Goal: Obtain resource: Download file/media

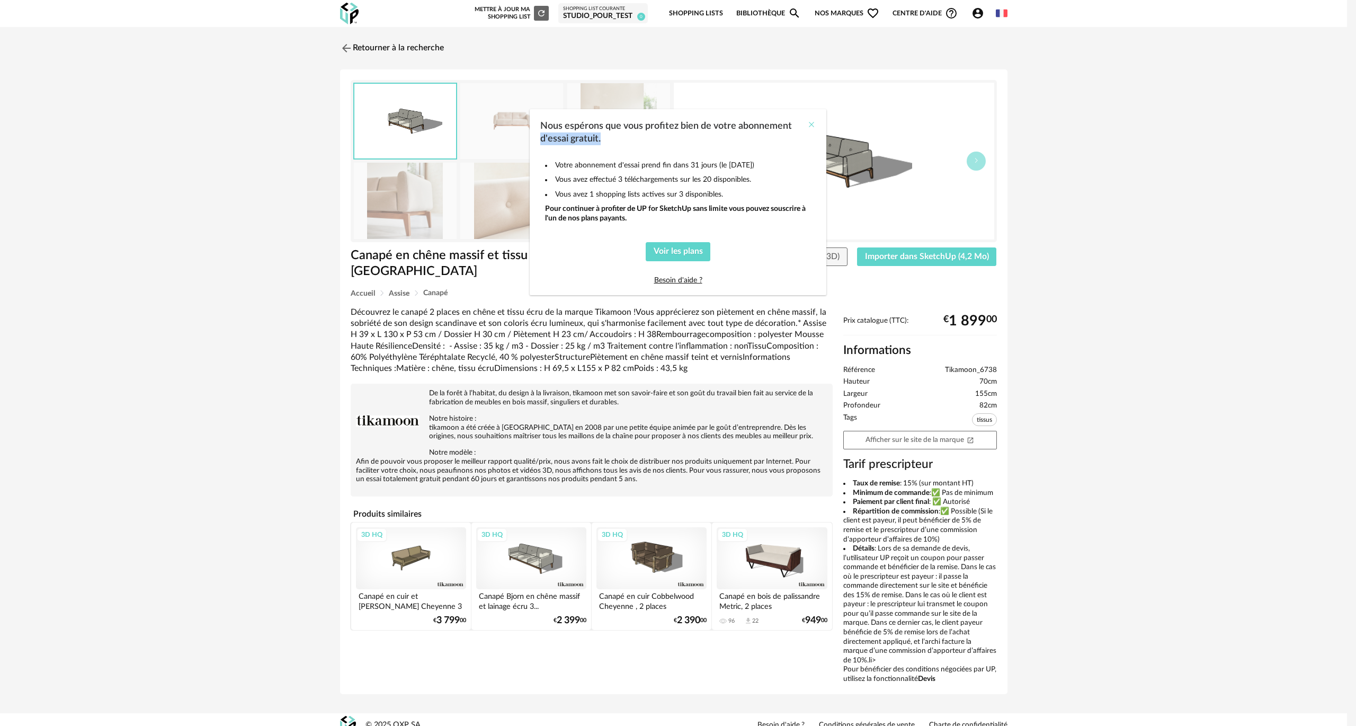
click at [808, 122] on div "Nous espérons que vous profitez bien de votre abonnement d'essai gratuit." at bounding box center [678, 130] width 297 height 42
click at [808, 122] on icon "Close" at bounding box center [811, 124] width 8 height 8
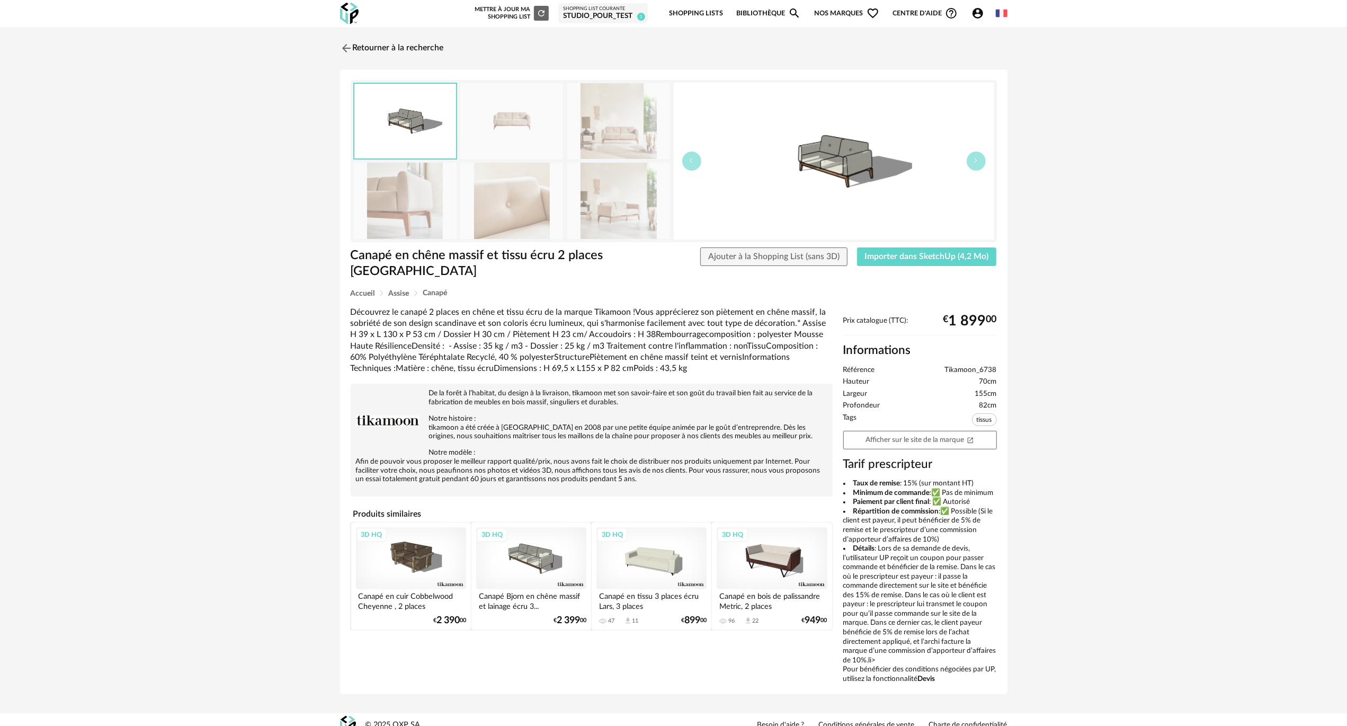
click at [402, 192] on img at bounding box center [405, 201] width 103 height 76
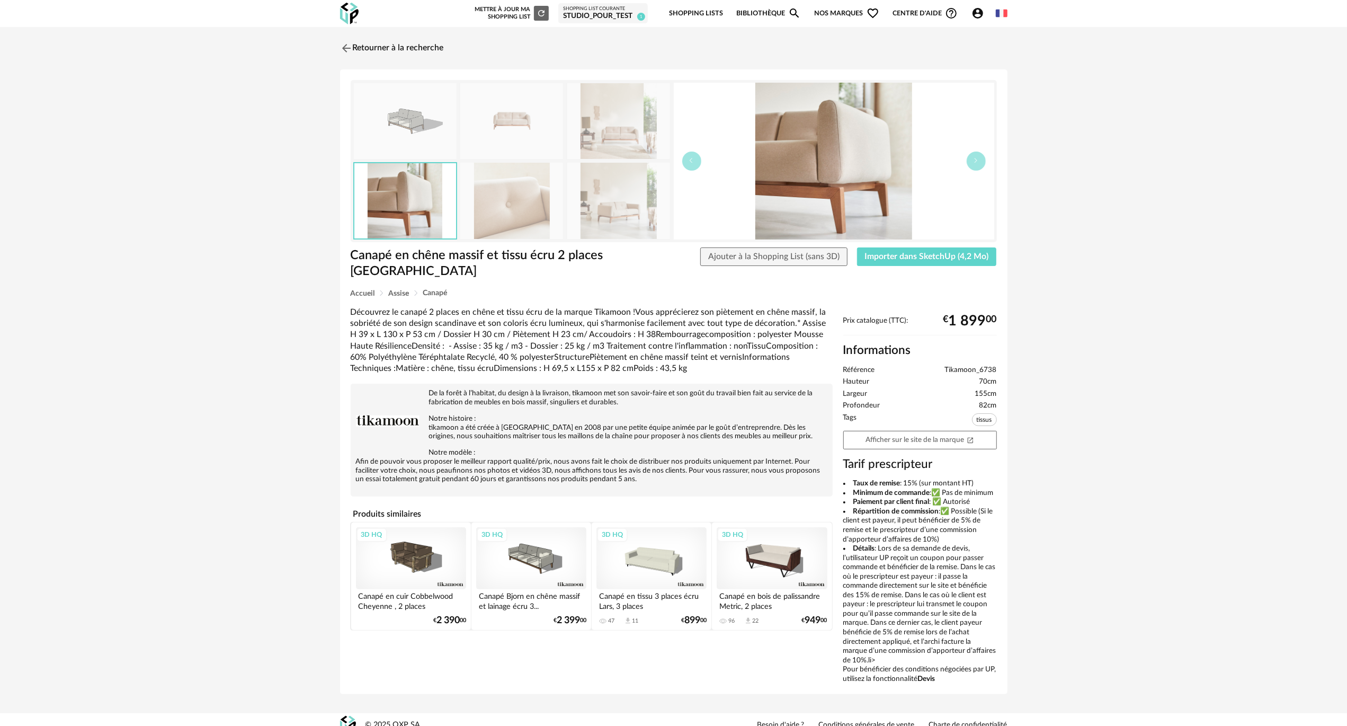
click at [510, 194] on img at bounding box center [511, 201] width 103 height 76
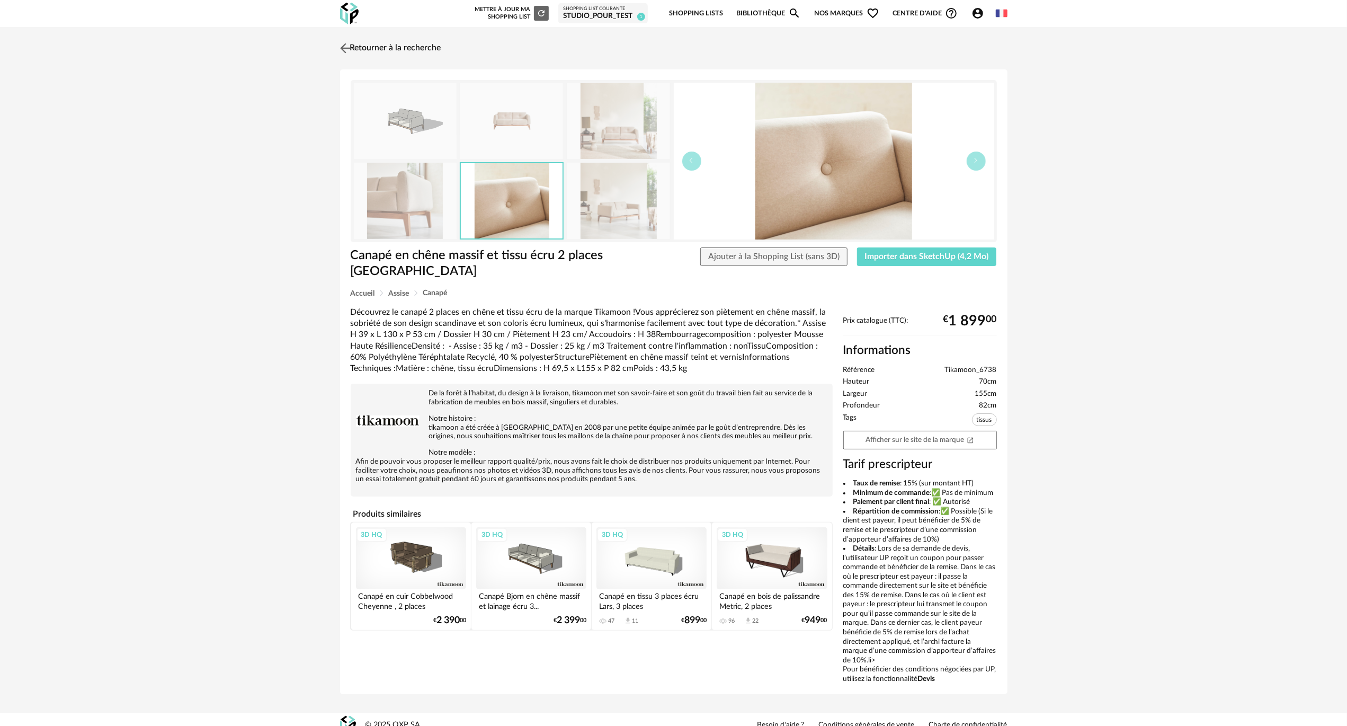
click at [366, 53] on link "Retourner à la recherche" at bounding box center [389, 48] width 104 height 23
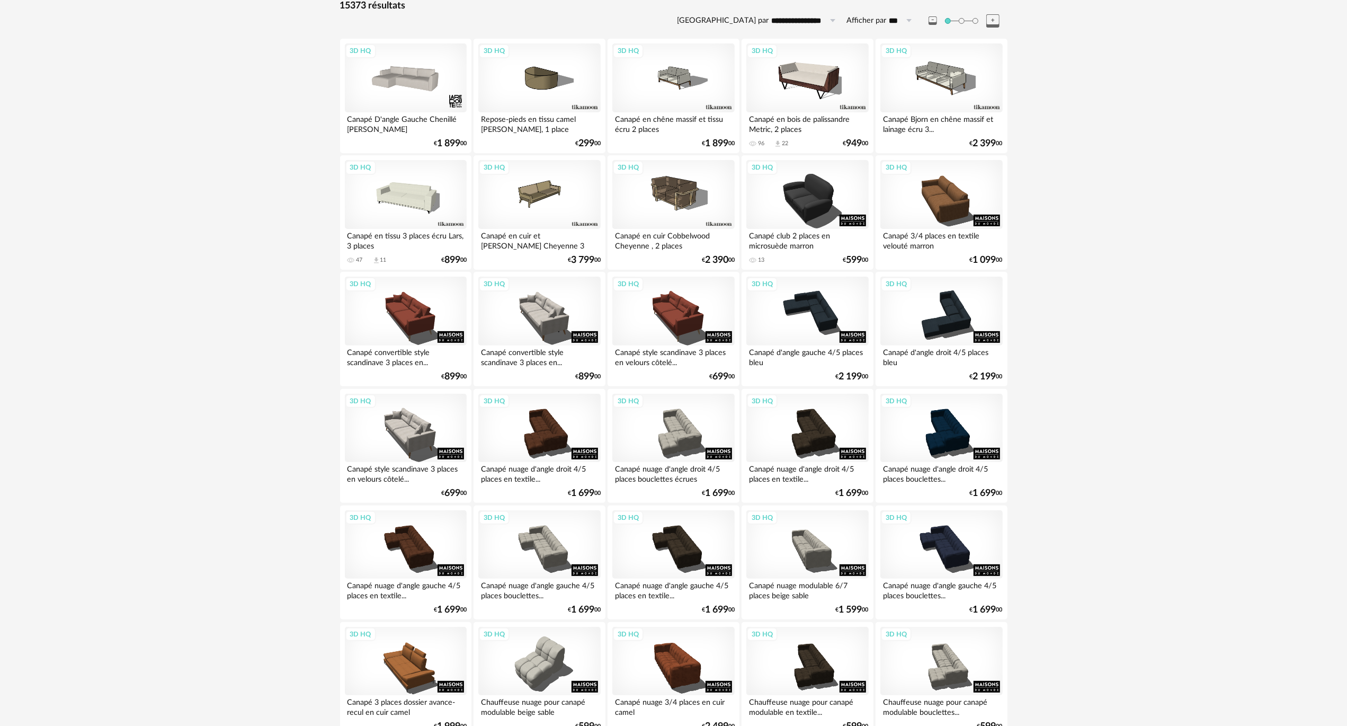
scroll to position [325, 0]
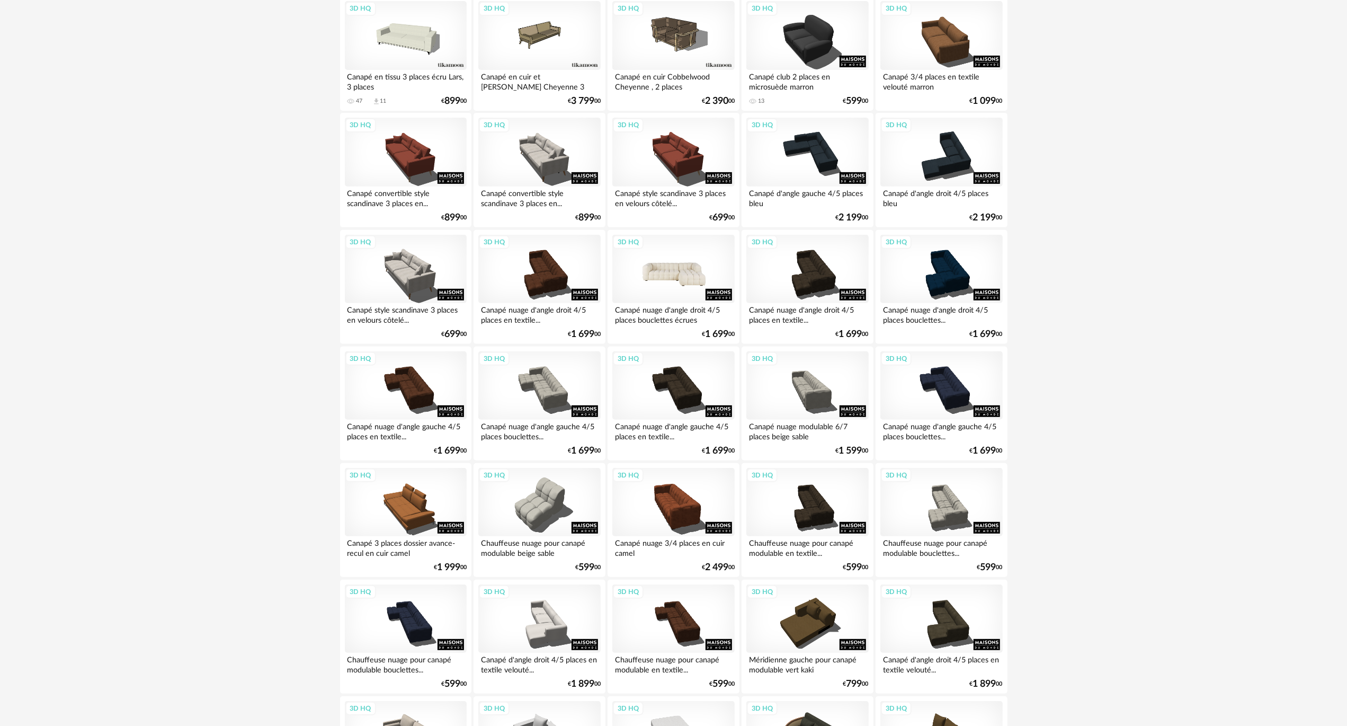
click at [694, 276] on div "3D HQ" at bounding box center [673, 269] width 122 height 69
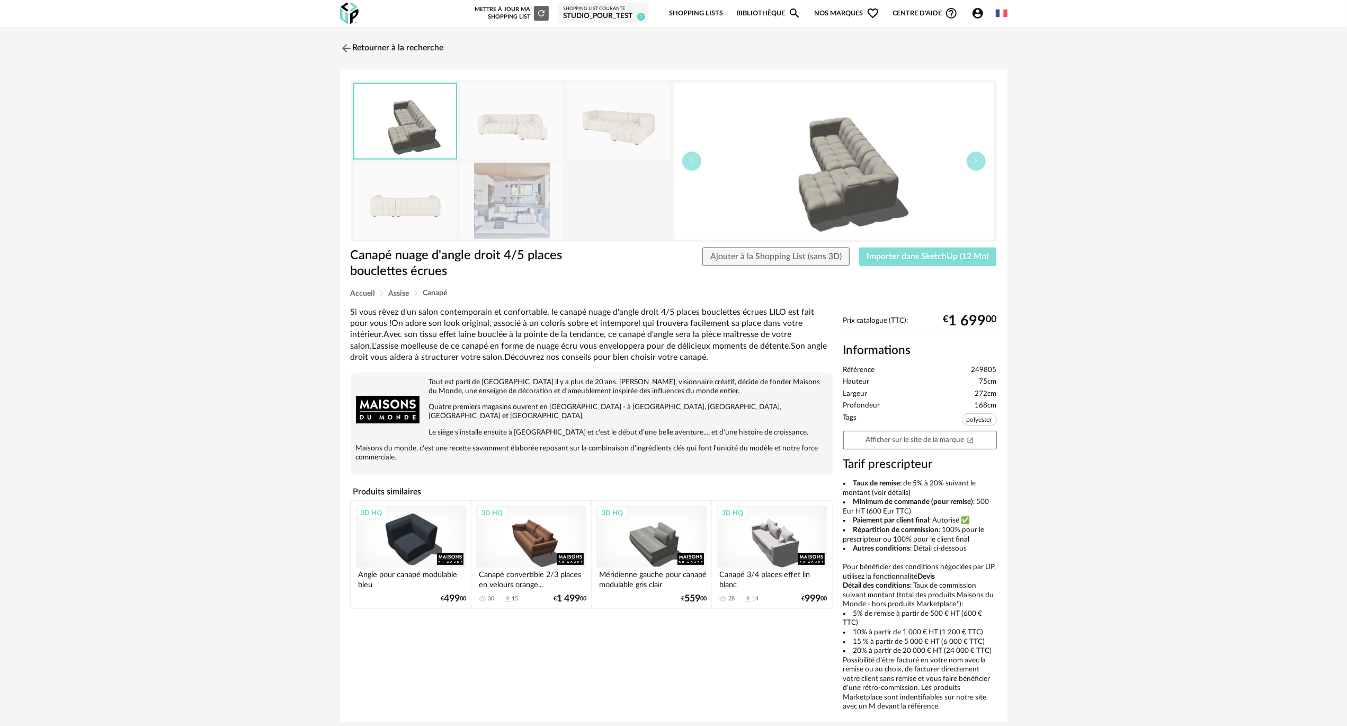
click at [904, 266] on div "Canapé nuage d'angle droit 4/5 places bouclettes écrues Ajouter à la Shopping L…" at bounding box center [673, 268] width 657 height 42
click at [897, 258] on span "Importer dans SketchUp (12 Mo)" at bounding box center [928, 256] width 122 height 8
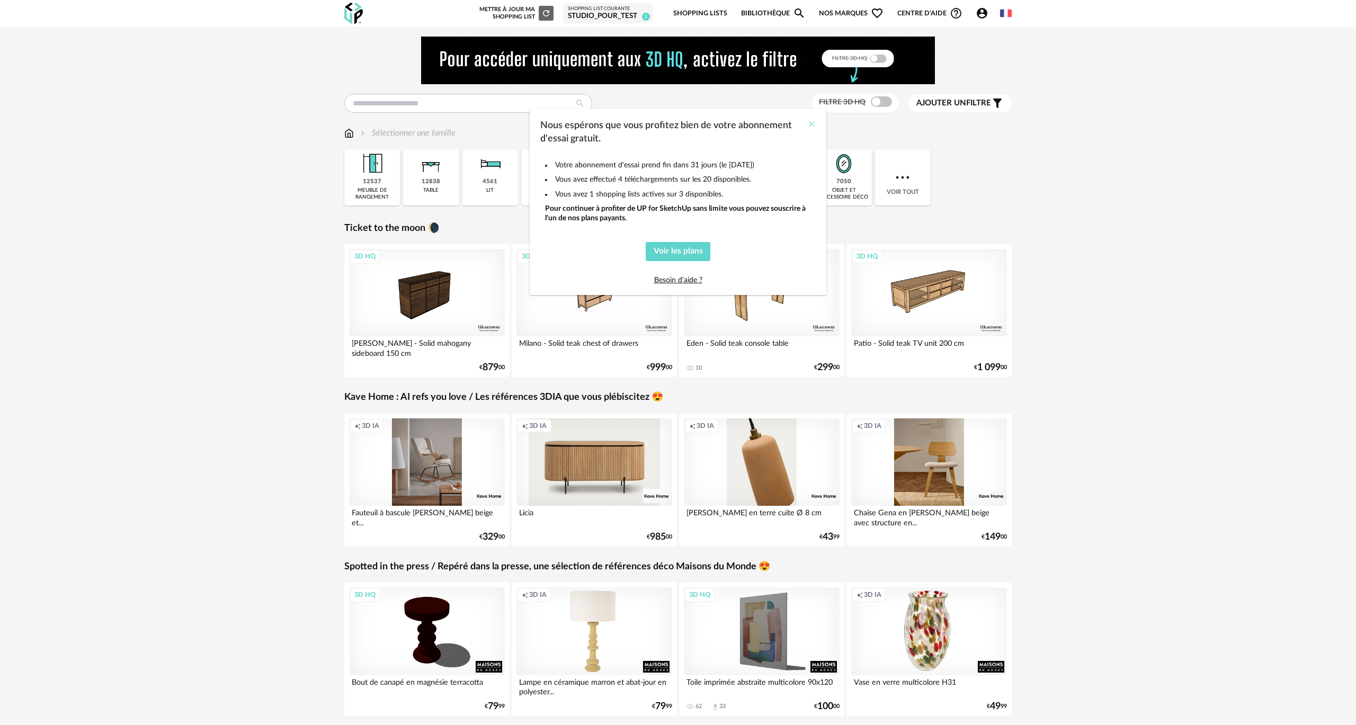
click at [810, 123] on icon "Close" at bounding box center [811, 124] width 8 height 8
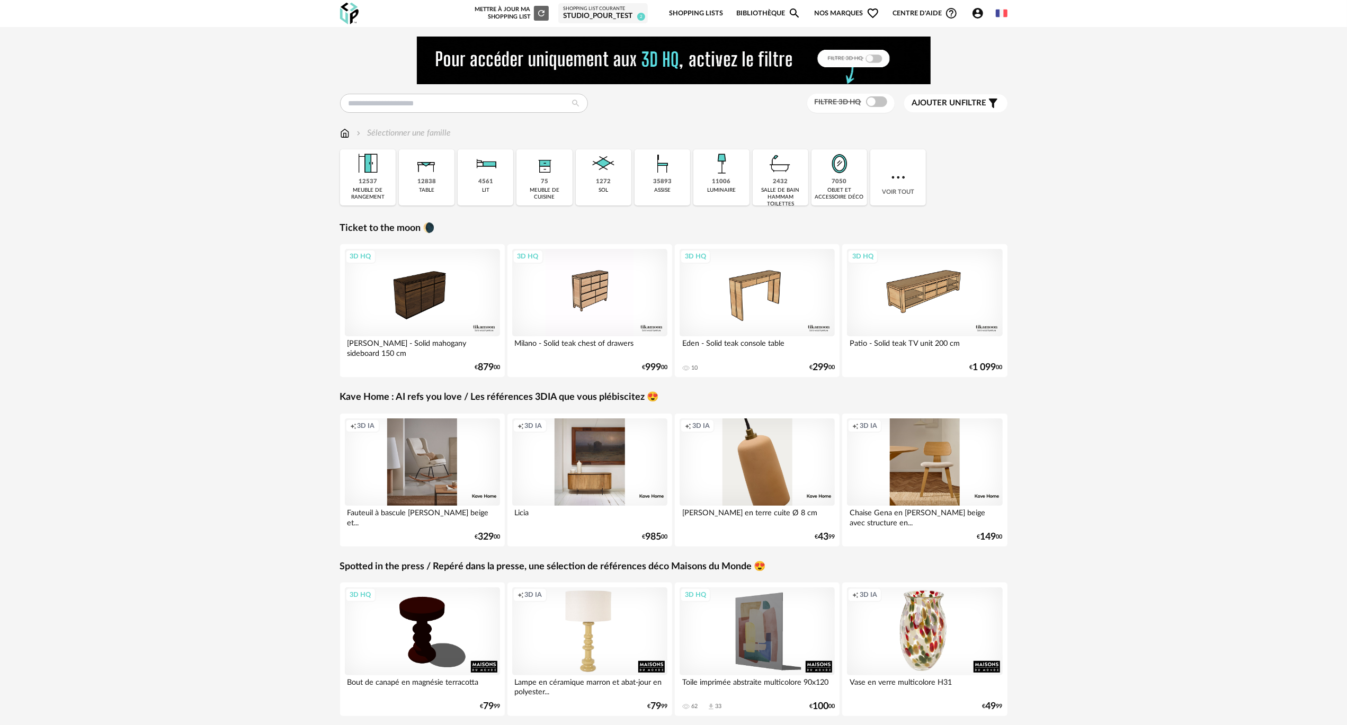
click at [574, 452] on div "Creation icon 3D IA" at bounding box center [590, 461] width 156 height 87
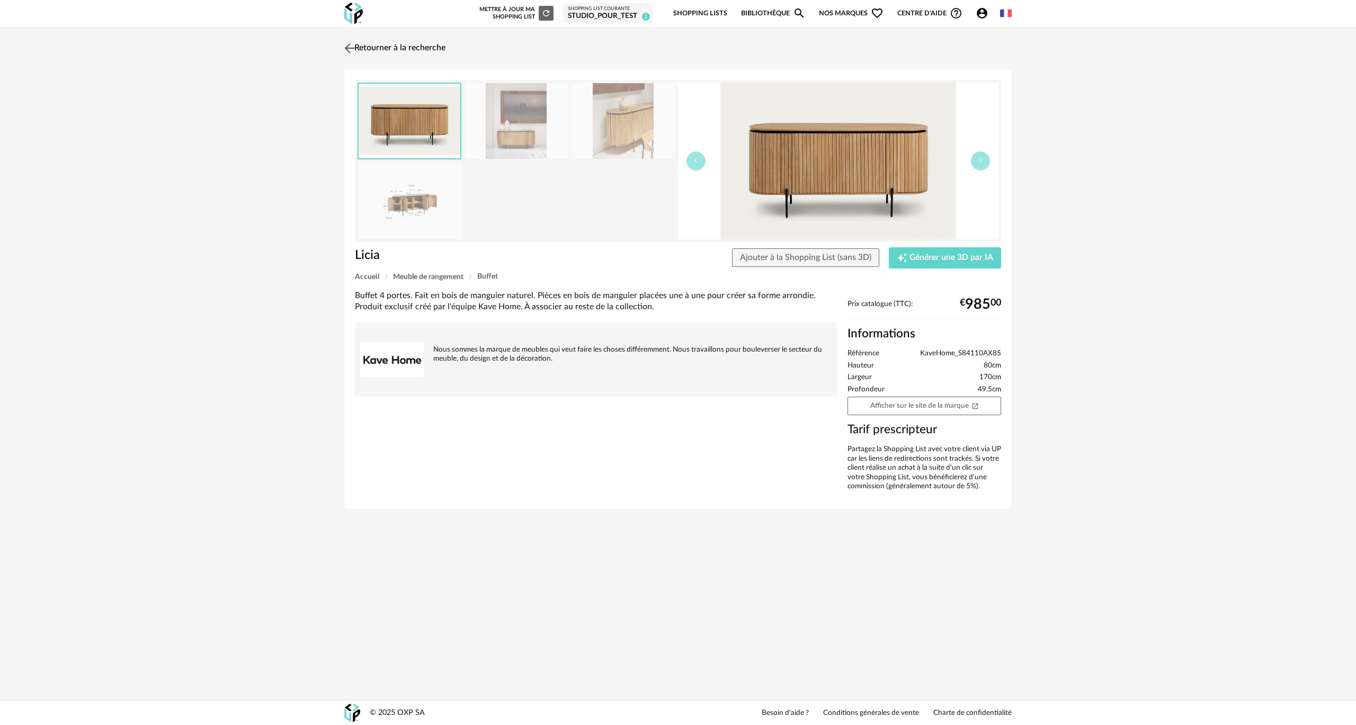
click at [365, 44] on link "Retourner à la recherche" at bounding box center [394, 48] width 104 height 23
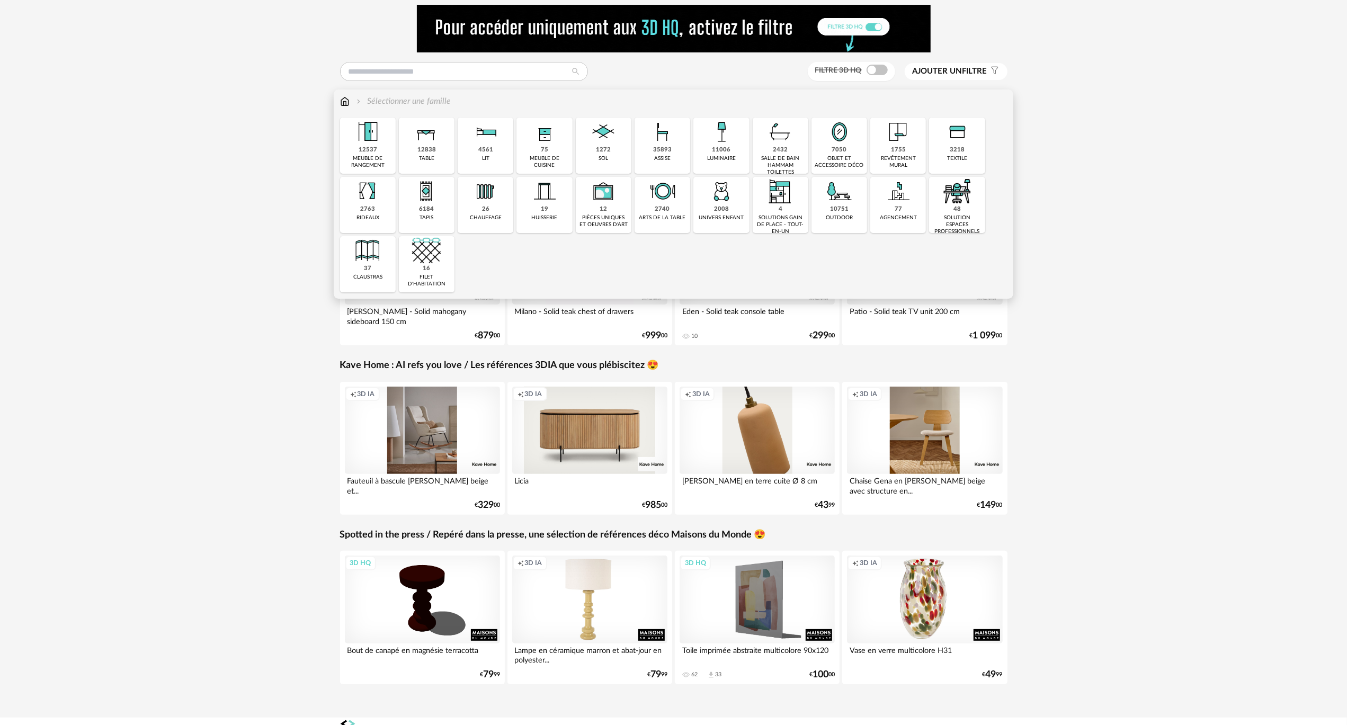
scroll to position [48, 0]
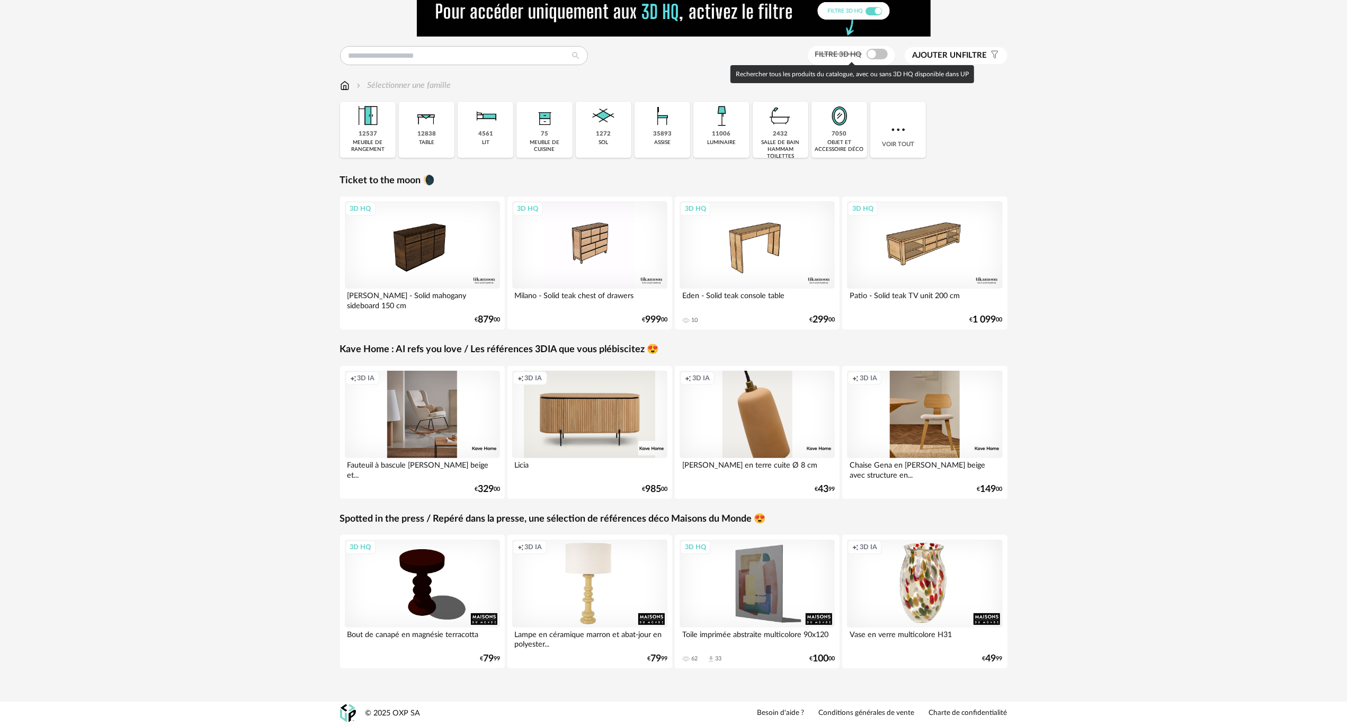
click at [872, 48] on div "Filtre 3D HQ" at bounding box center [851, 56] width 87 height 20
click at [873, 54] on span at bounding box center [876, 54] width 21 height 11
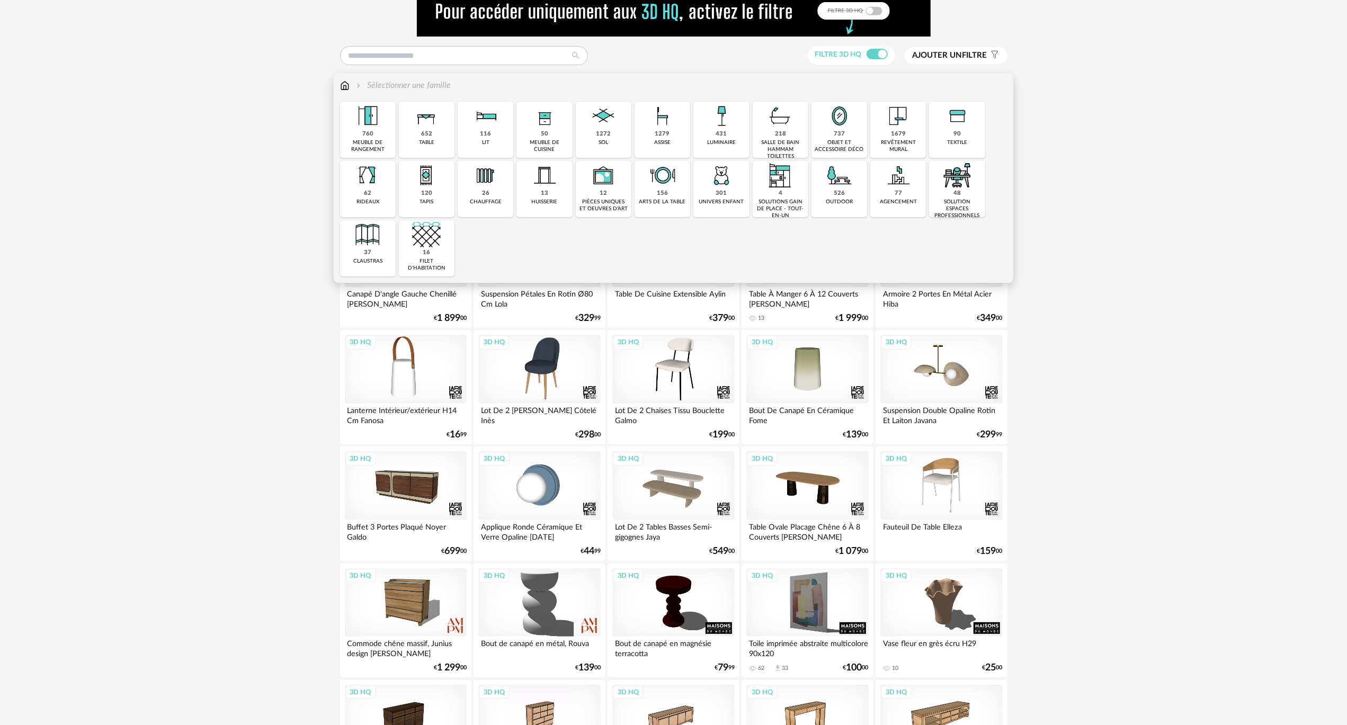
click at [734, 133] on div "431 luminaire" at bounding box center [721, 130] width 56 height 56
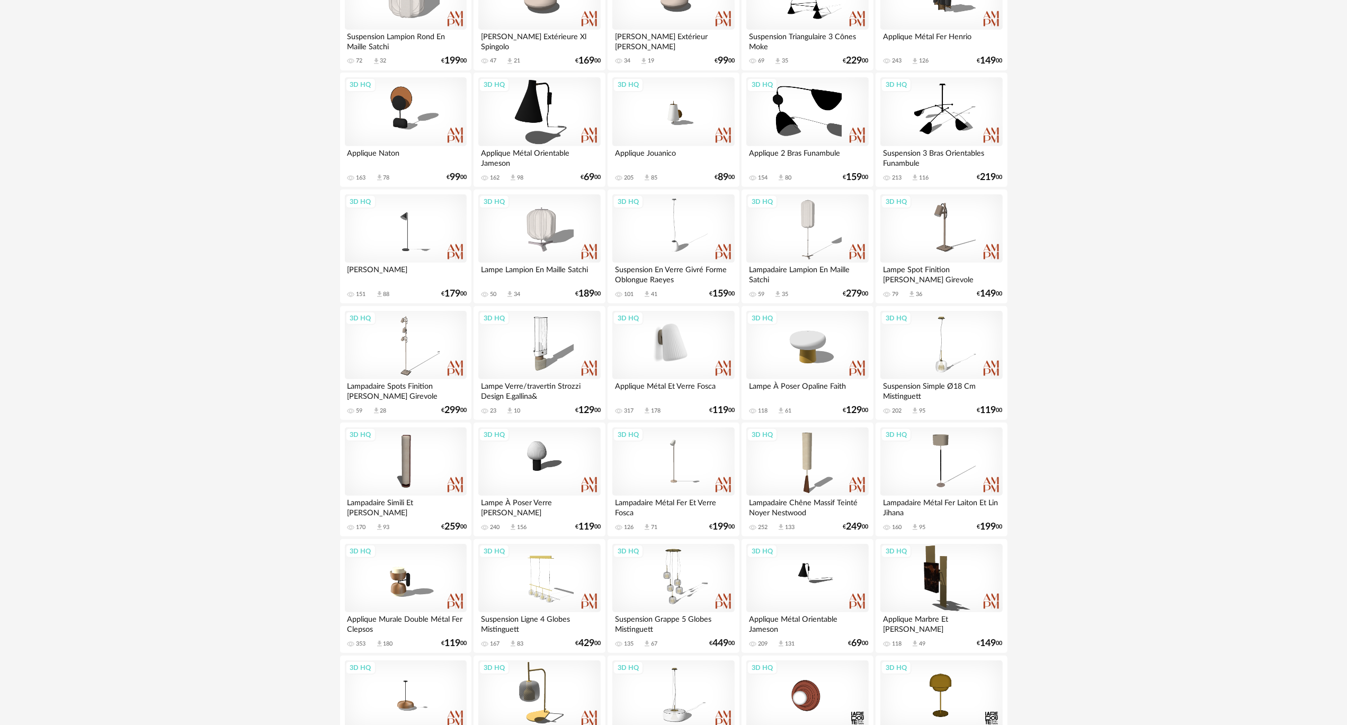
scroll to position [524, 0]
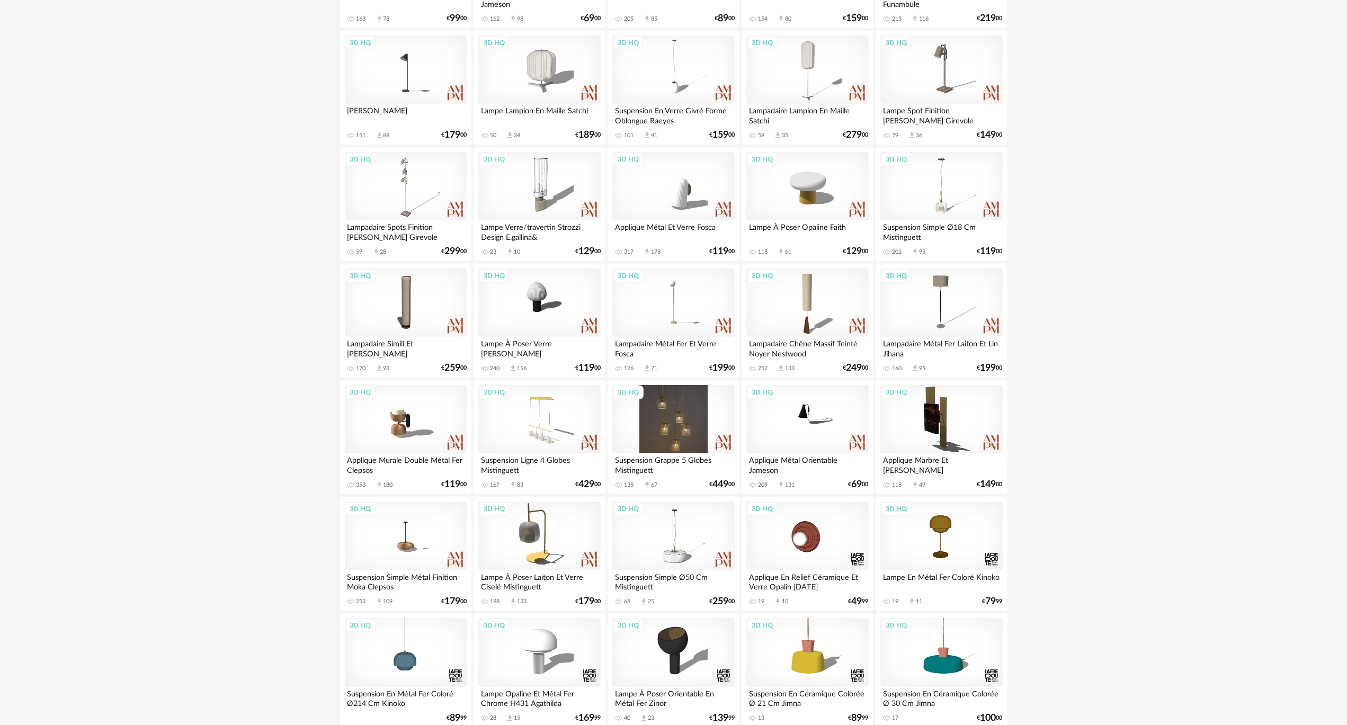
click at [654, 408] on div "3D HQ" at bounding box center [673, 419] width 122 height 69
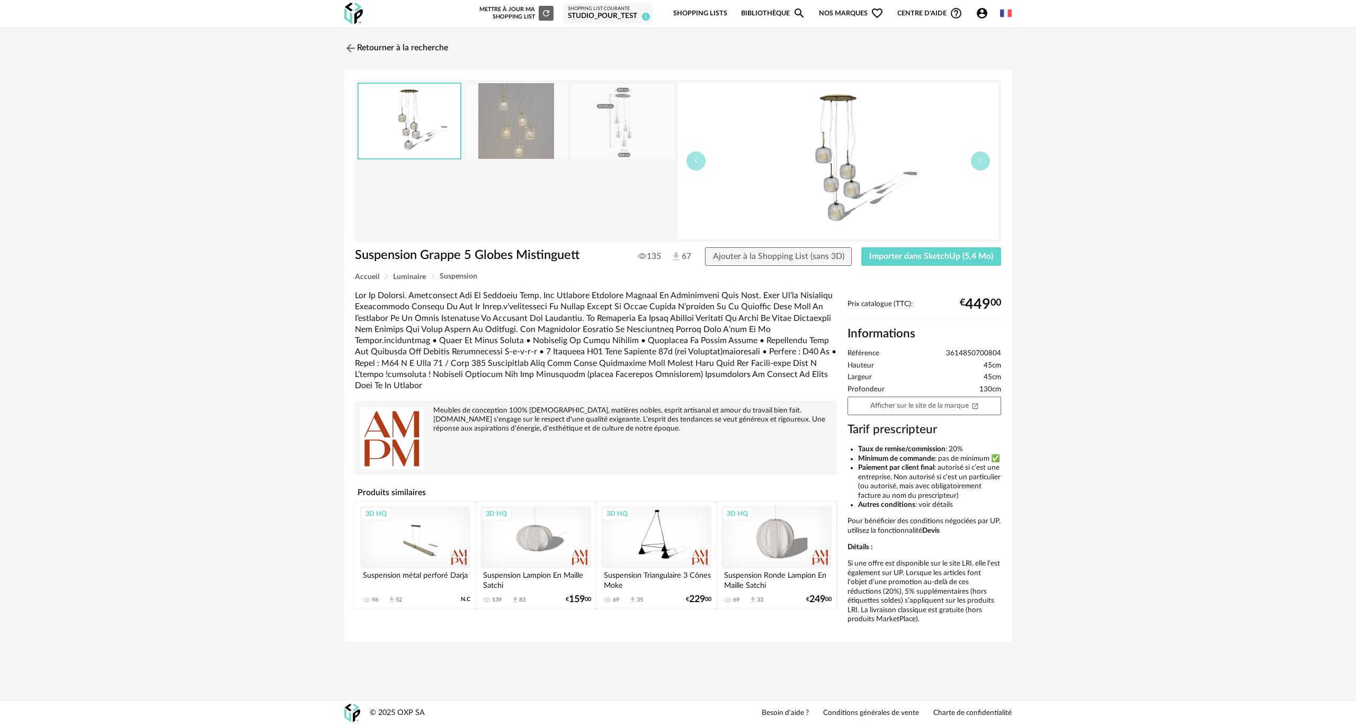
click at [542, 537] on div "3D HQ" at bounding box center [535, 537] width 110 height 62
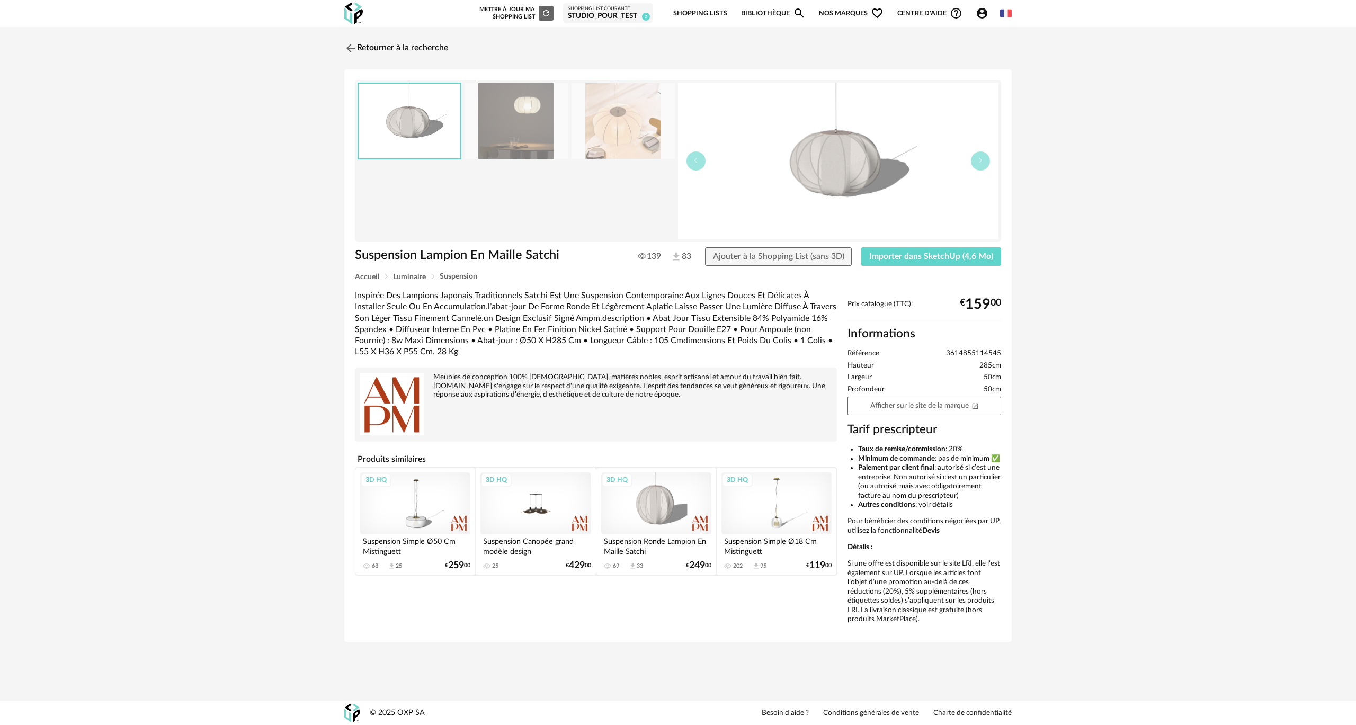
click at [532, 130] on img at bounding box center [516, 121] width 103 height 76
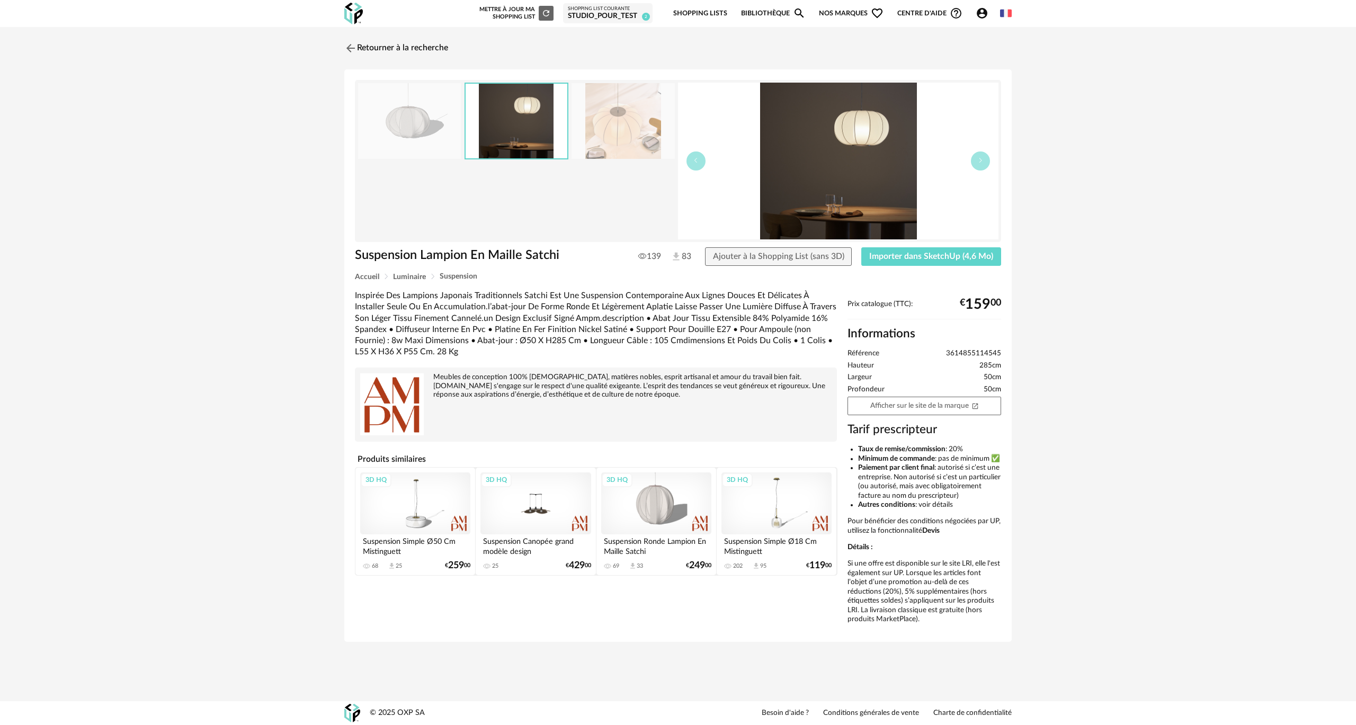
click at [605, 110] on img at bounding box center [622, 121] width 103 height 76
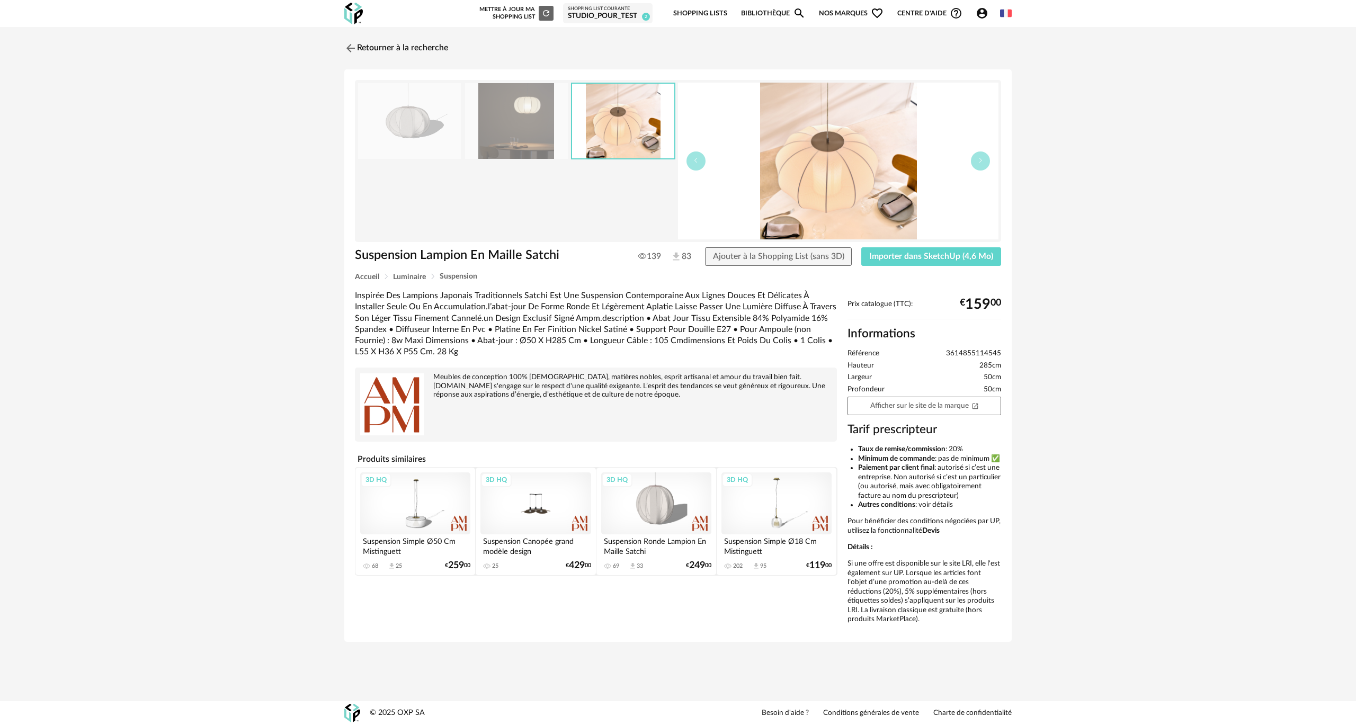
click at [415, 118] on img at bounding box center [409, 121] width 103 height 76
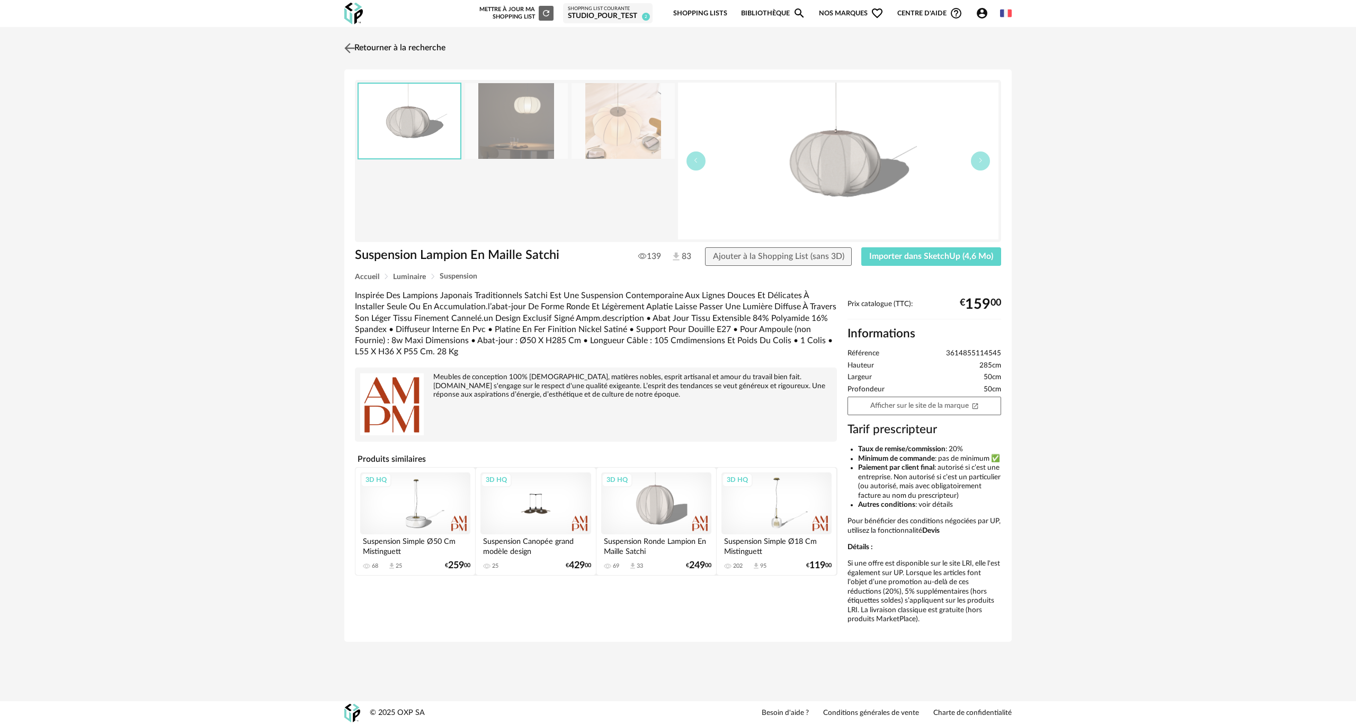
click at [369, 46] on link "Retourner à la recherche" at bounding box center [394, 48] width 104 height 23
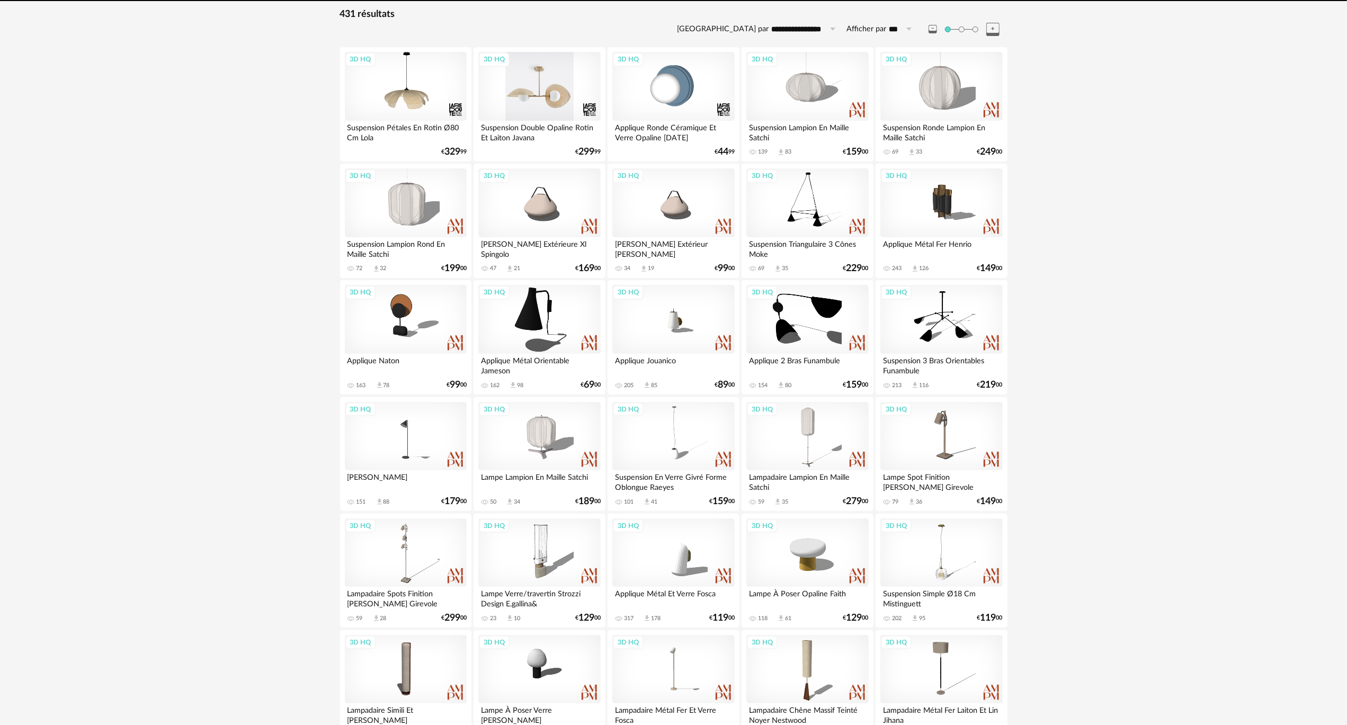
scroll to position [39, 0]
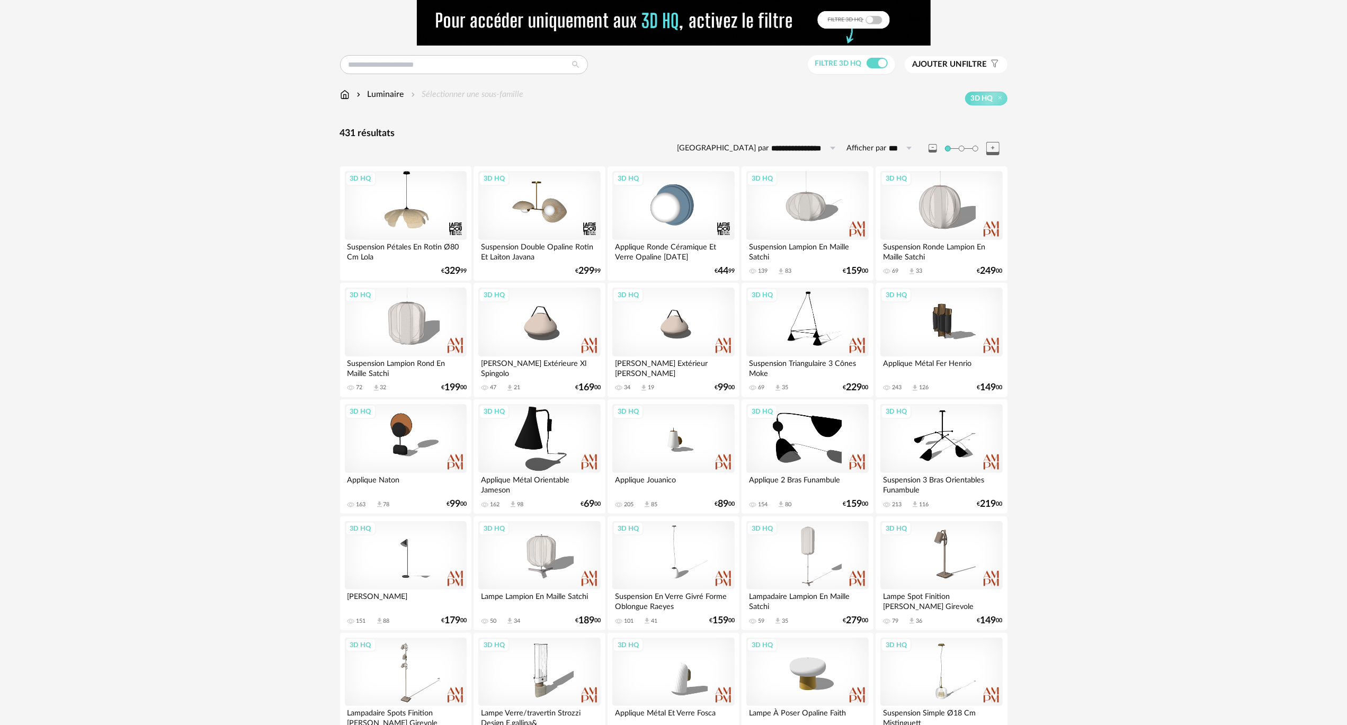
click at [366, 90] on div "Luminaire" at bounding box center [379, 94] width 50 height 12
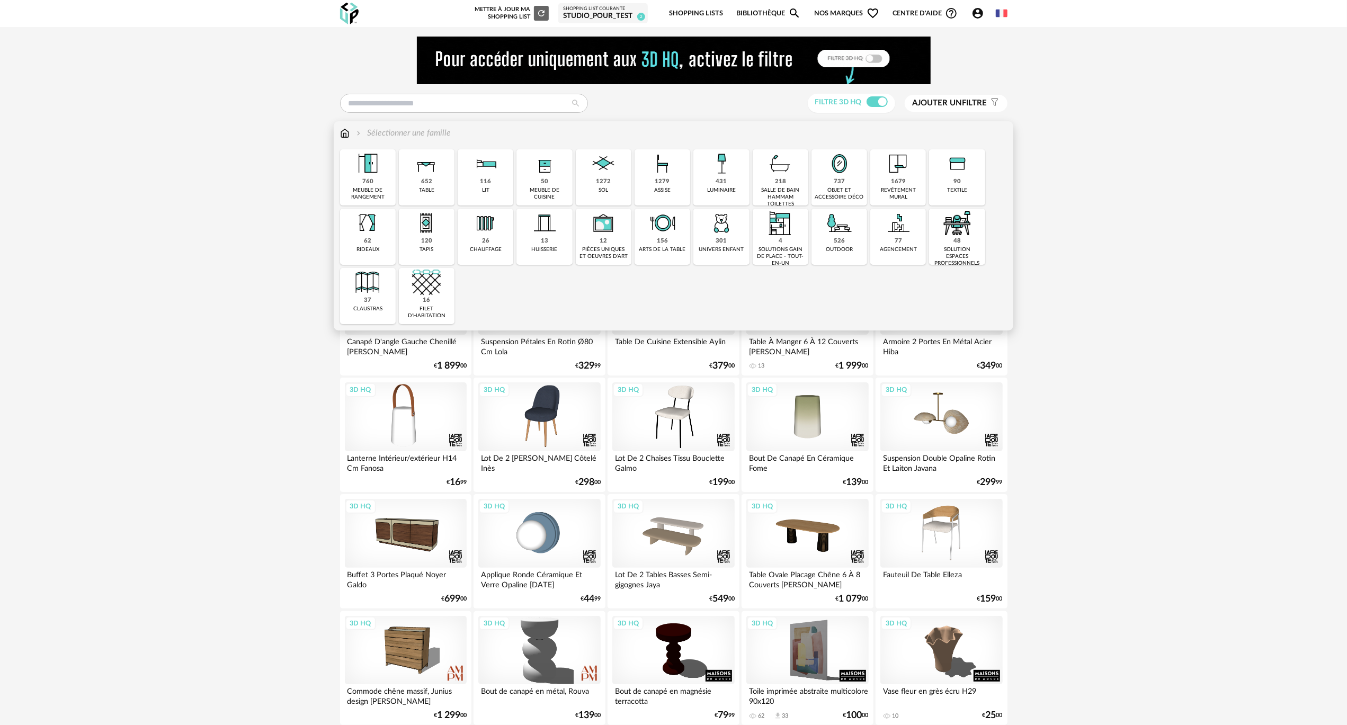
click at [423, 182] on div "652" at bounding box center [426, 182] width 11 height 8
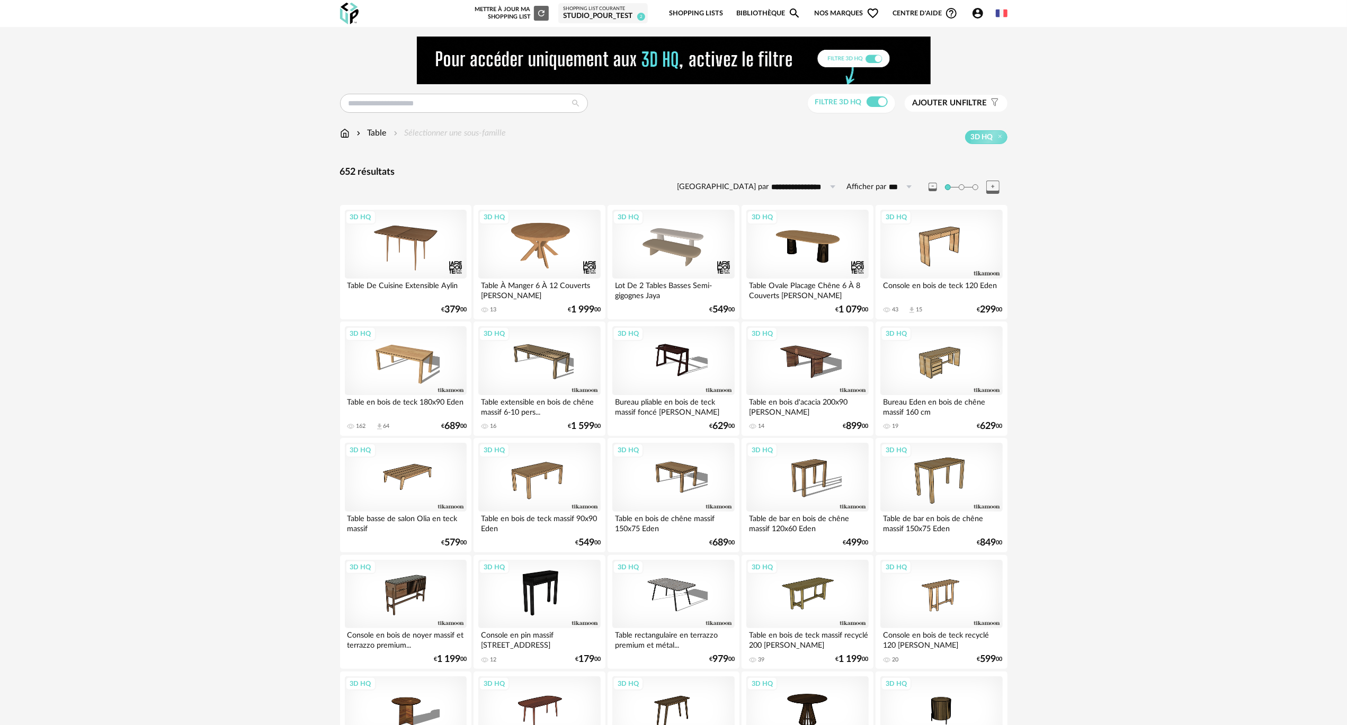
click at [804, 185] on input "**********" at bounding box center [805, 186] width 73 height 17
click at [803, 268] on span "Pertinence" at bounding box center [804, 269] width 47 height 10
type input "**********"
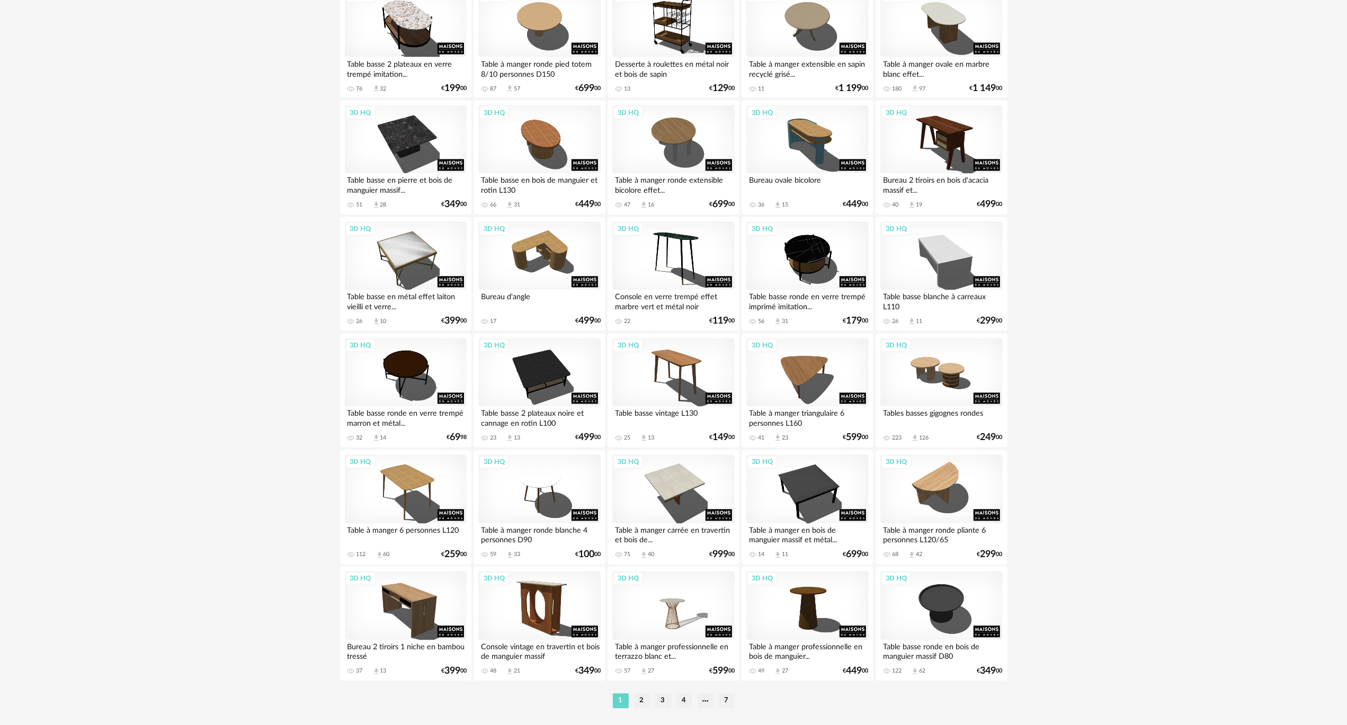
scroll to position [1853, 0]
click at [567, 360] on div "3D HQ" at bounding box center [539, 372] width 122 height 69
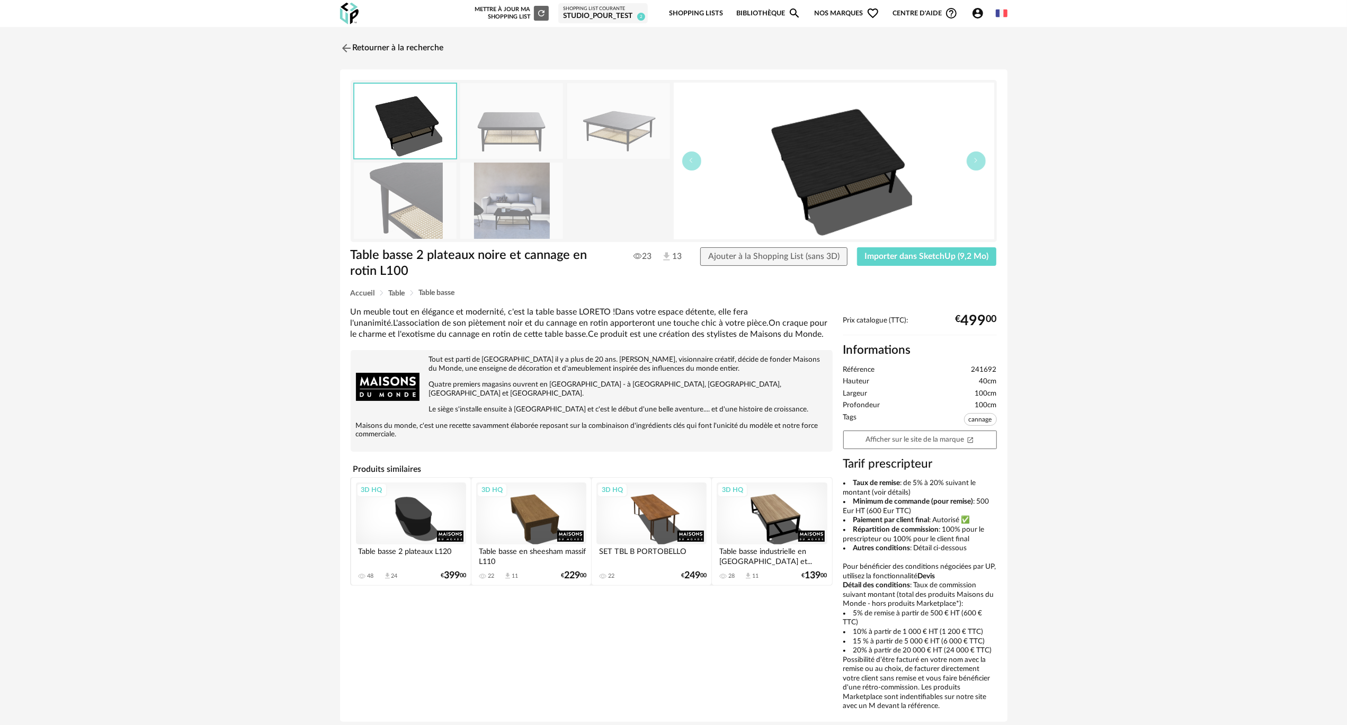
click at [512, 130] on img at bounding box center [511, 121] width 103 height 76
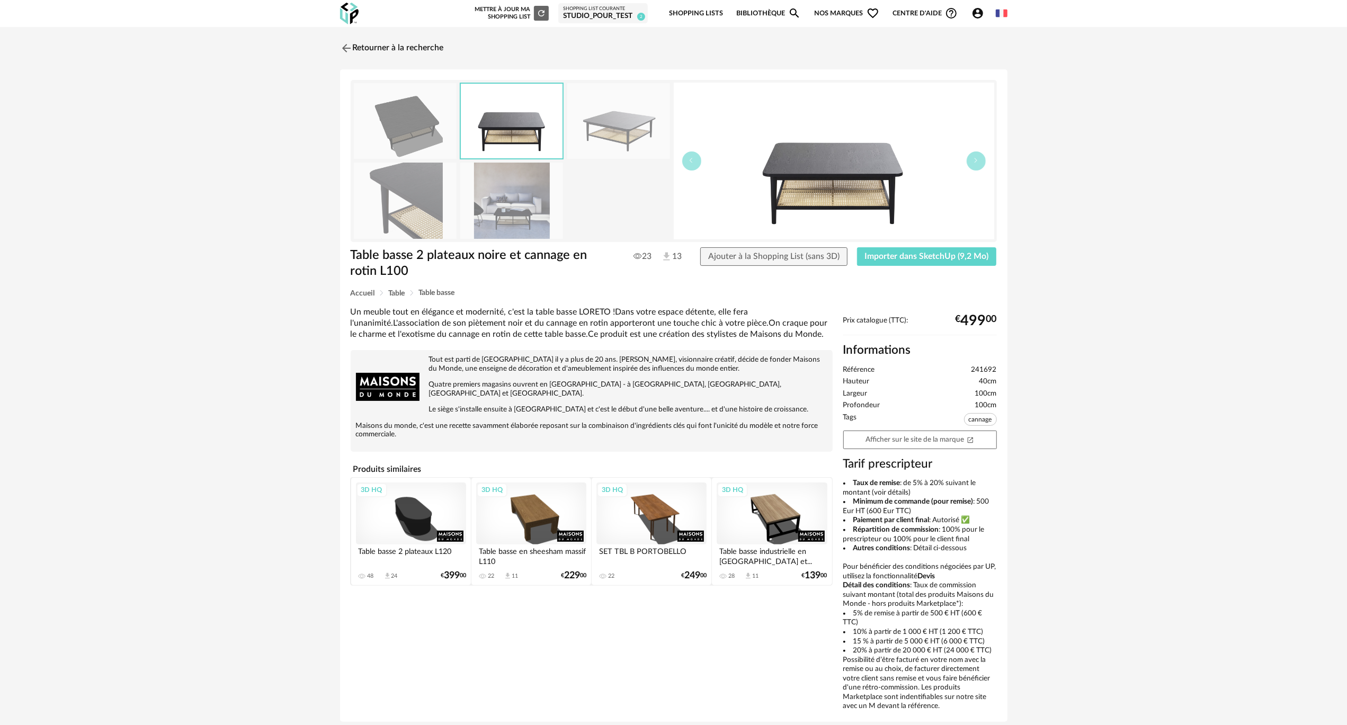
click at [596, 120] on img at bounding box center [618, 121] width 103 height 76
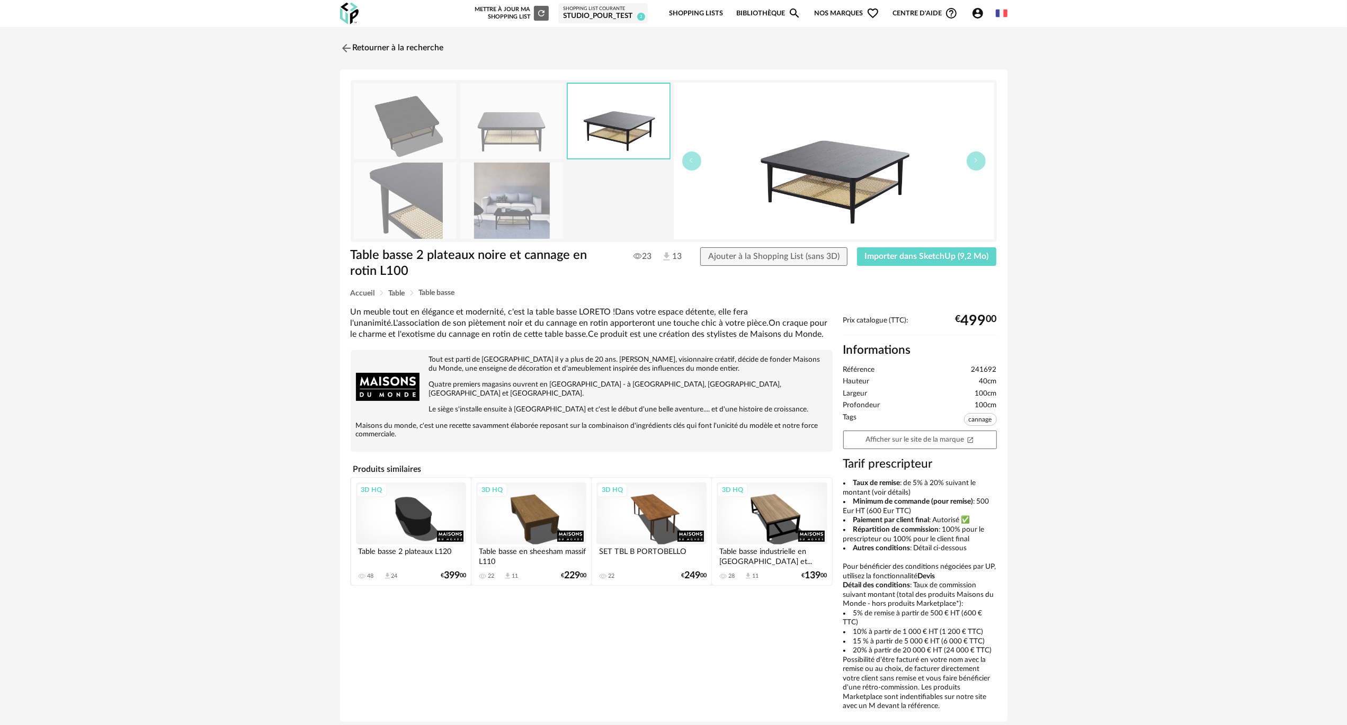
click at [509, 122] on img at bounding box center [511, 121] width 103 height 76
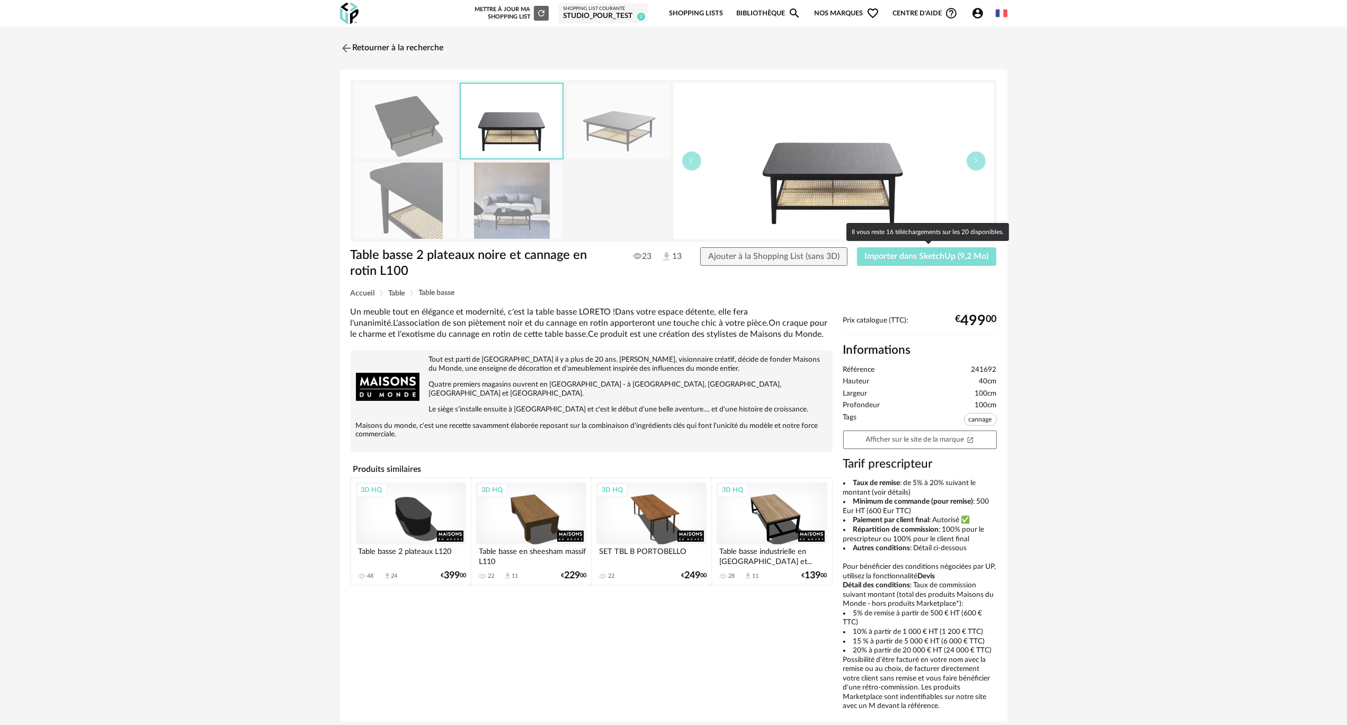
click at [954, 262] on button "Importer dans SketchUp (9,2 Mo)" at bounding box center [927, 256] width 140 height 19
